Goal: Transaction & Acquisition: Obtain resource

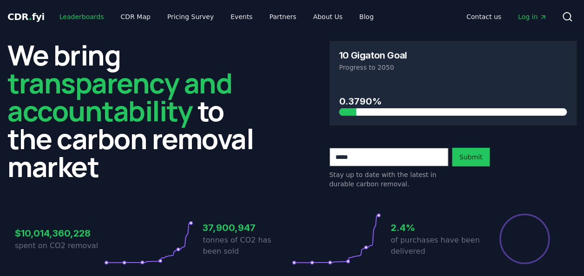
click at [93, 20] on link "Leaderboards" at bounding box center [81, 16] width 59 height 17
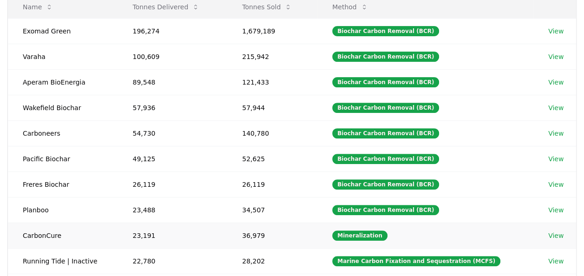
scroll to position [139, 0]
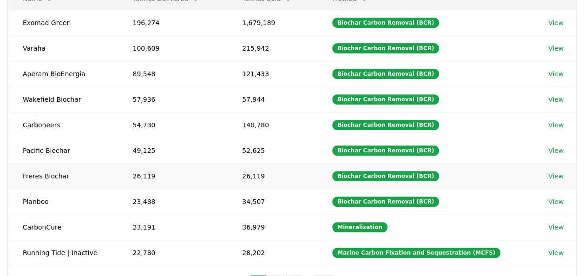
click at [548, 171] on link "View" at bounding box center [555, 175] width 15 height 9
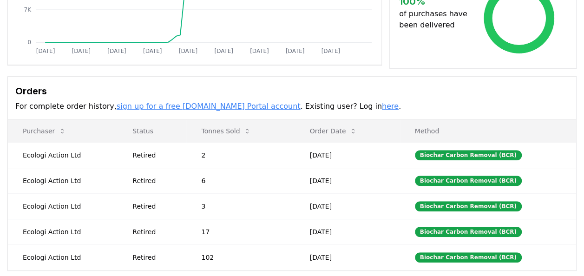
scroll to position [186, 0]
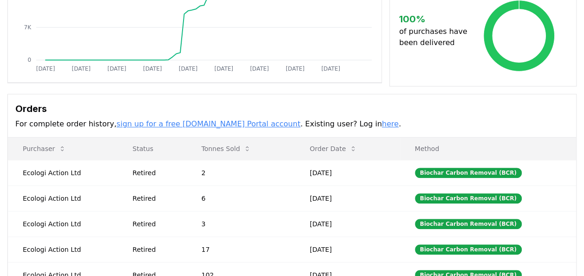
click at [212, 124] on link "sign up for a free [DOMAIN_NAME] Portal account" at bounding box center [209, 123] width 184 height 9
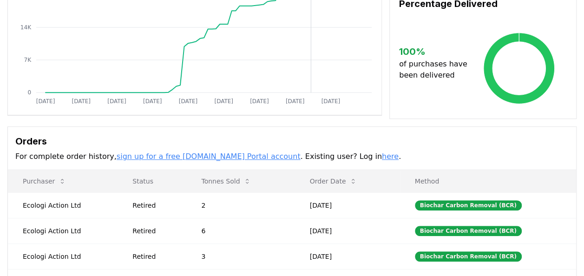
scroll to position [139, 0]
